Goal: Task Accomplishment & Management: Manage account settings

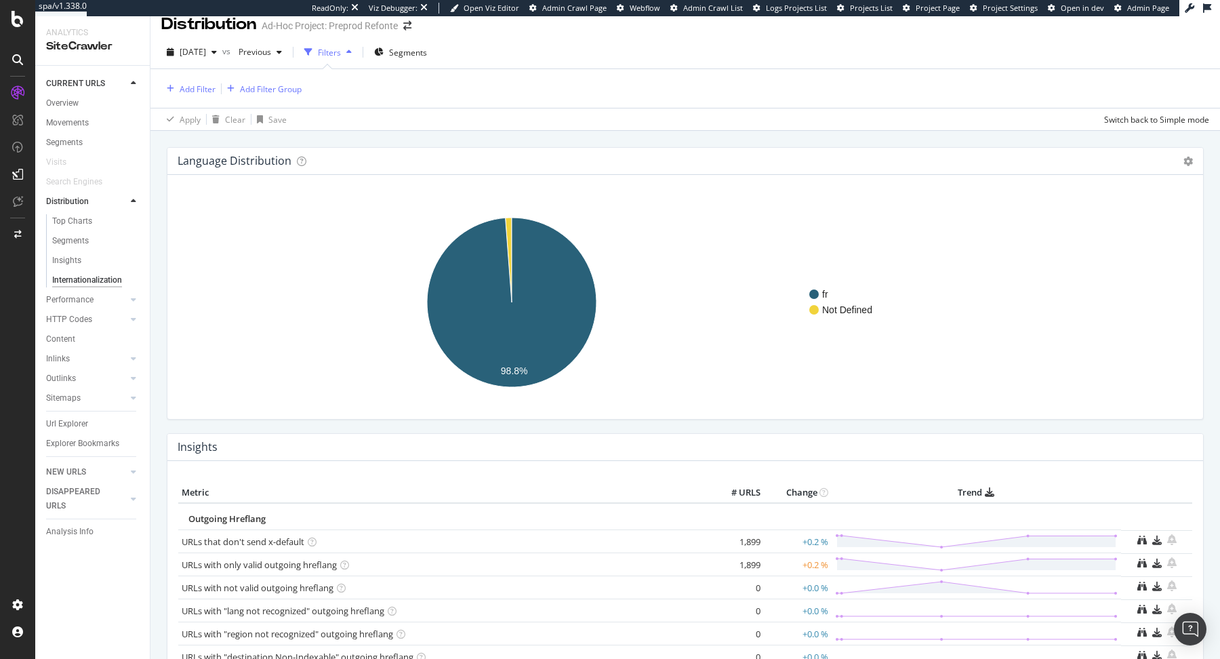
scroll to position [13, 0]
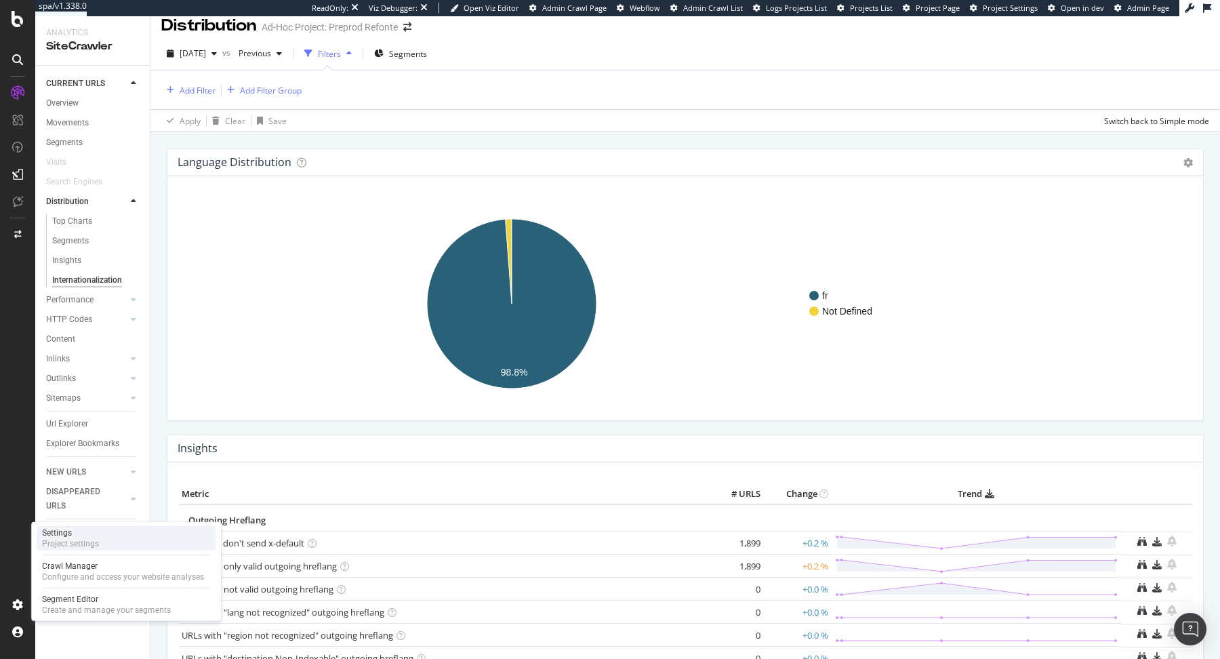
click at [91, 548] on div "Project settings" at bounding box center [70, 543] width 57 height 11
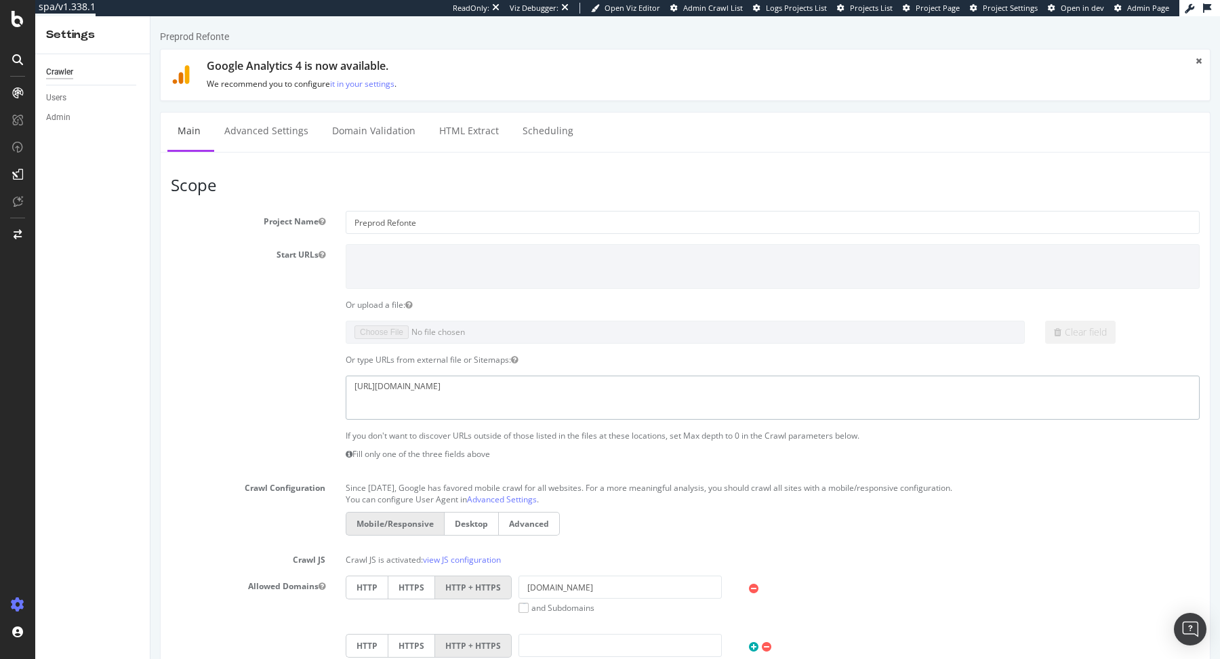
click at [484, 383] on textarea "https://sitev2-prod.fitnesspark.fr/sitemap.xml" at bounding box center [773, 397] width 854 height 44
